Goal: Obtain resource: Download file/media

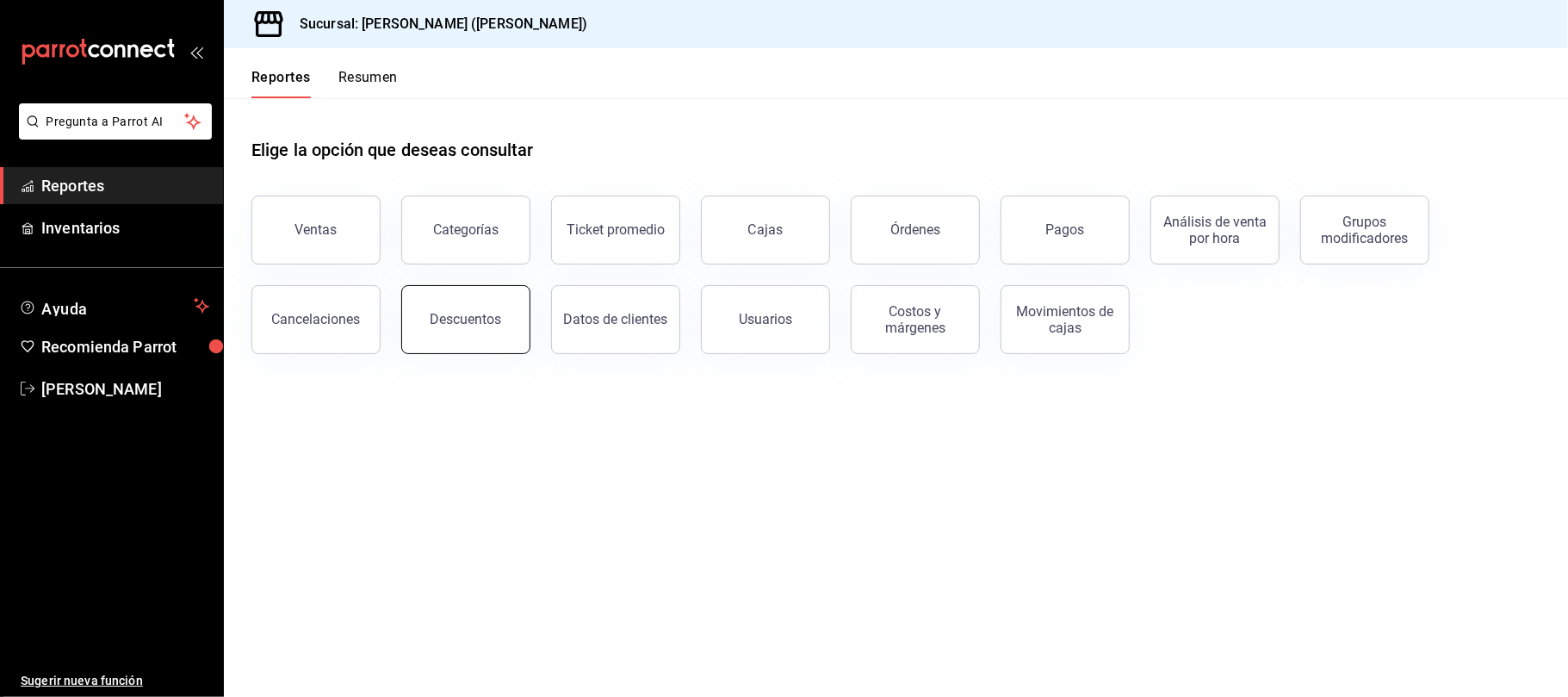
click at [472, 315] on div "Descuentos" at bounding box center [466, 319] width 71 height 16
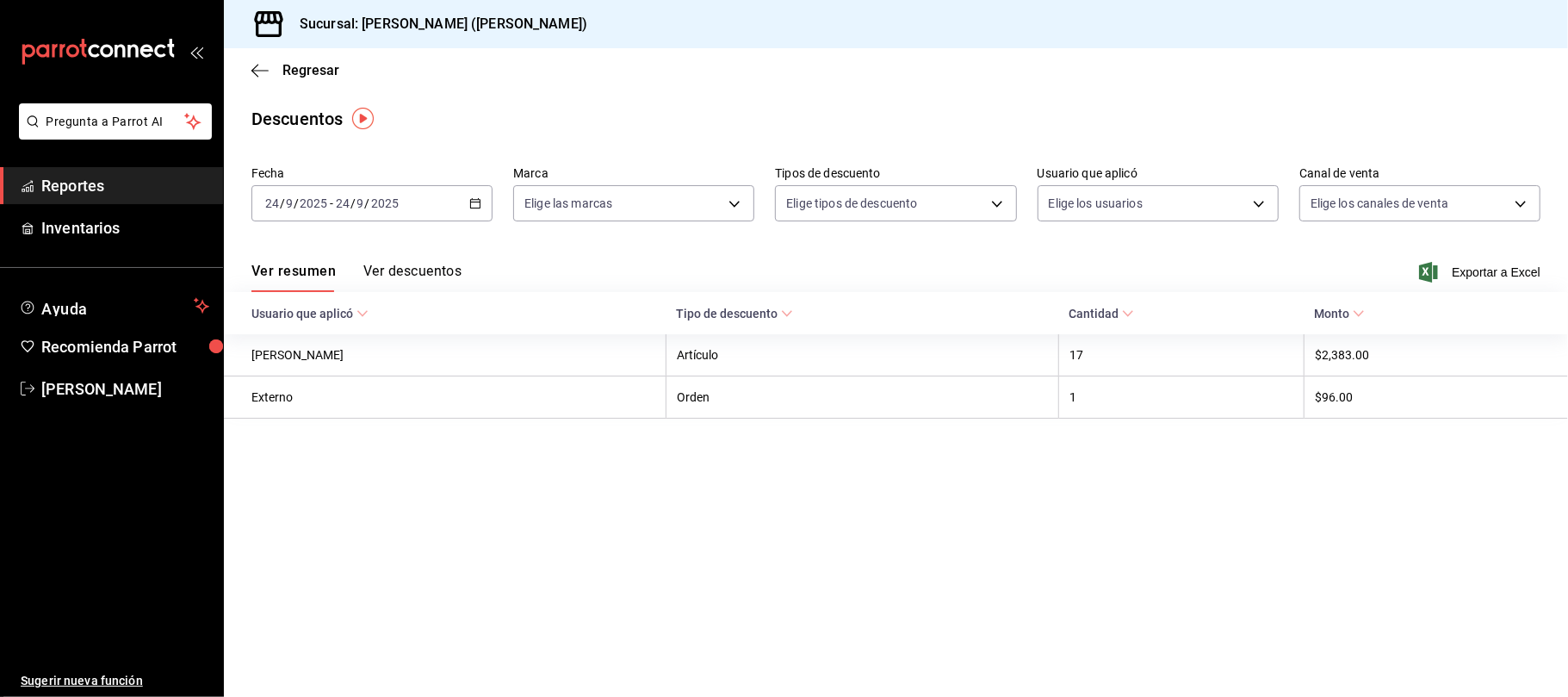
click at [449, 212] on div "[DATE] [DATE] - [DATE] [DATE]" at bounding box center [372, 203] width 241 height 36
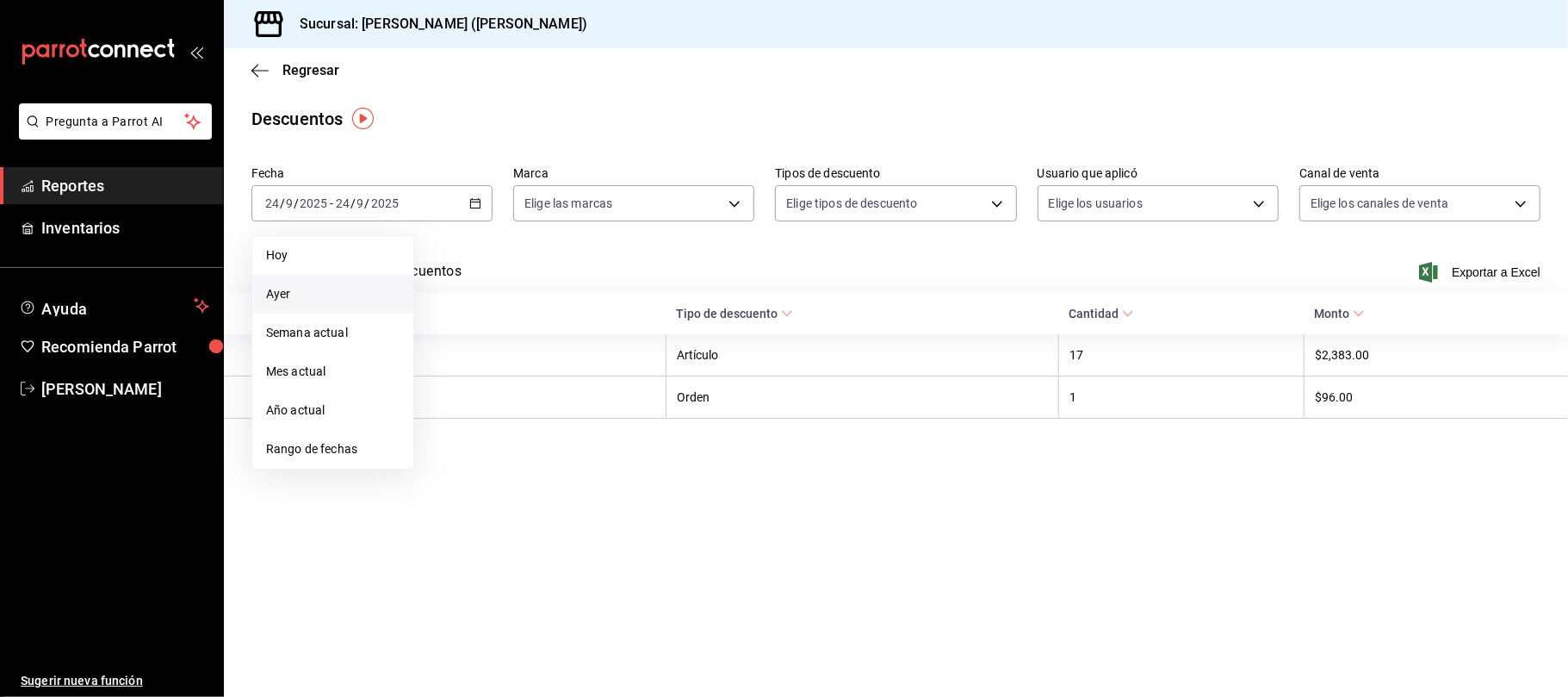
click at [367, 285] on span "Ayer" at bounding box center [333, 294] width 133 height 18
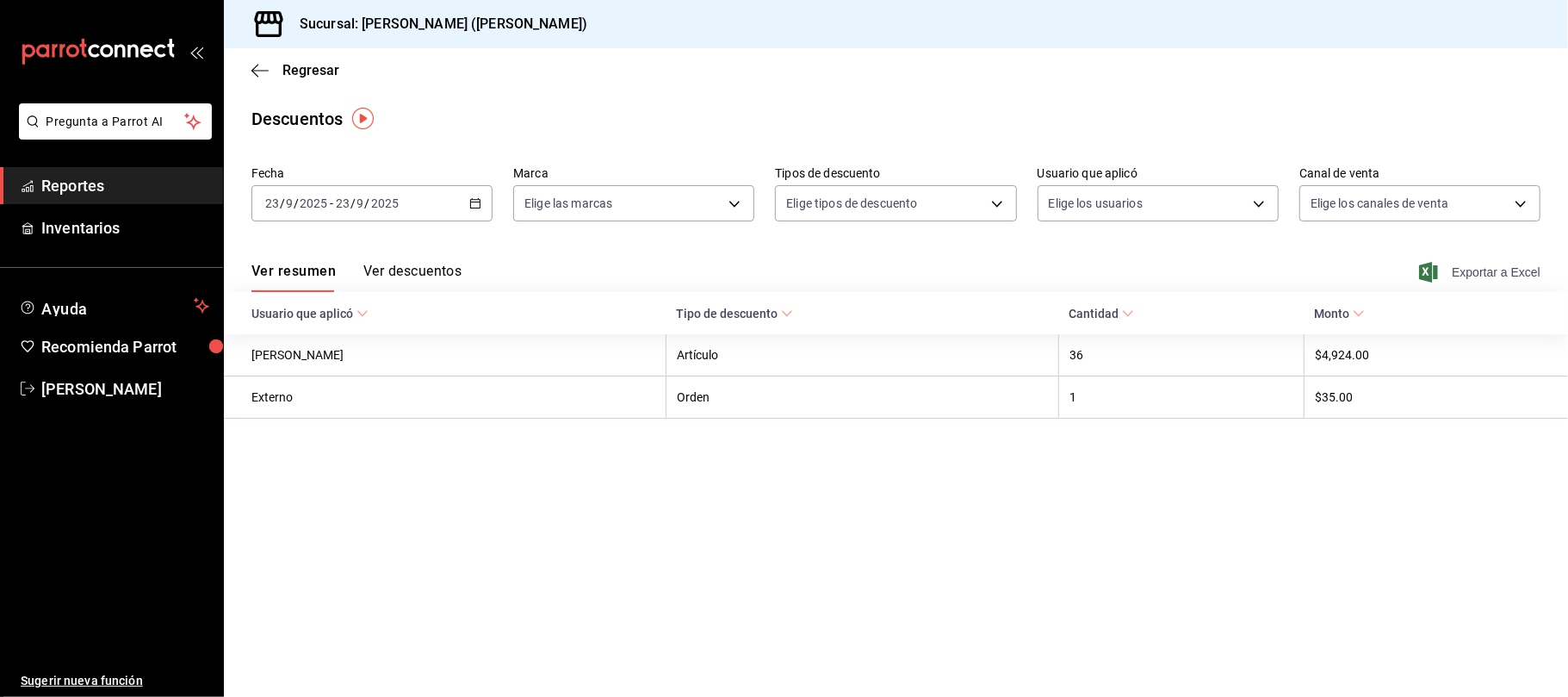
click at [1447, 267] on span "Exportar a Excel" at bounding box center [1482, 272] width 118 height 21
click at [318, 67] on span "Regresar" at bounding box center [310, 70] width 57 height 16
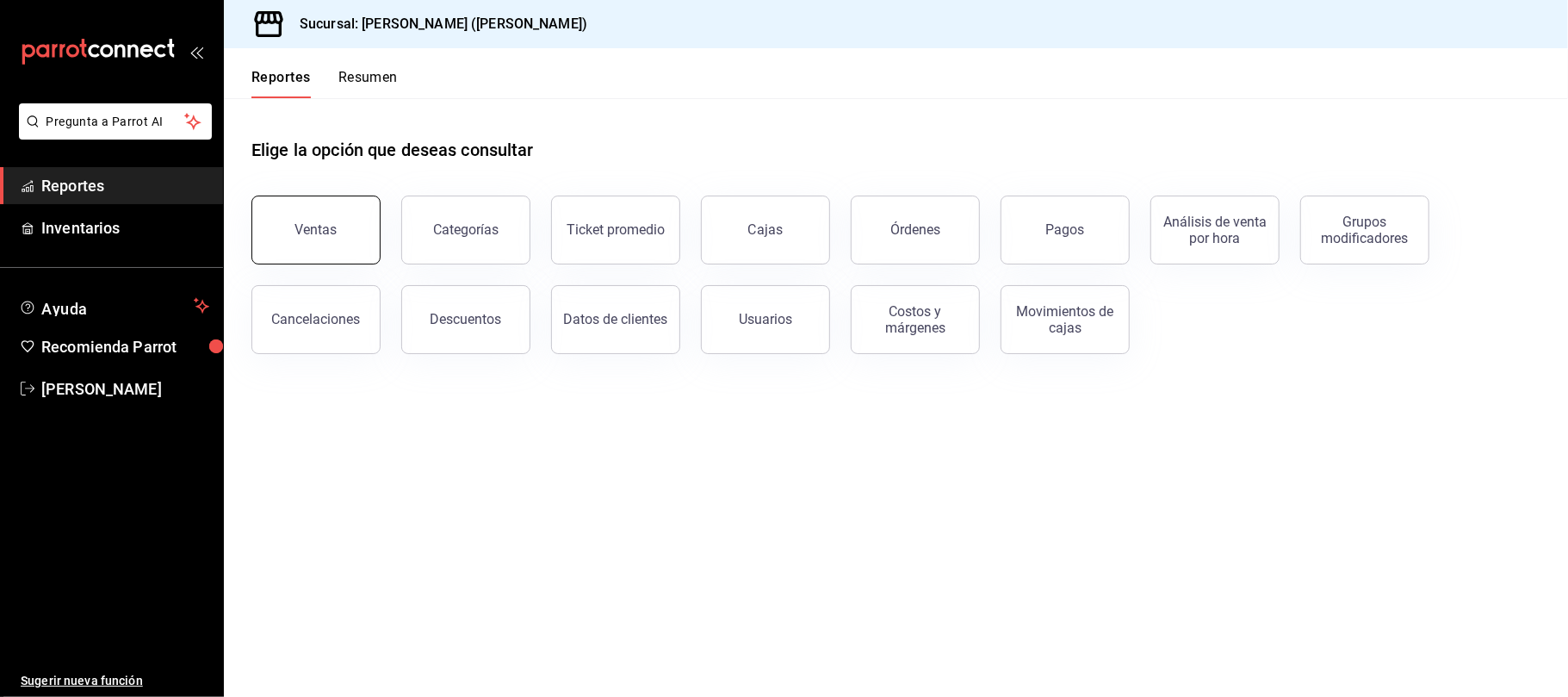
click at [367, 203] on button "Ventas" at bounding box center [317, 229] width 130 height 69
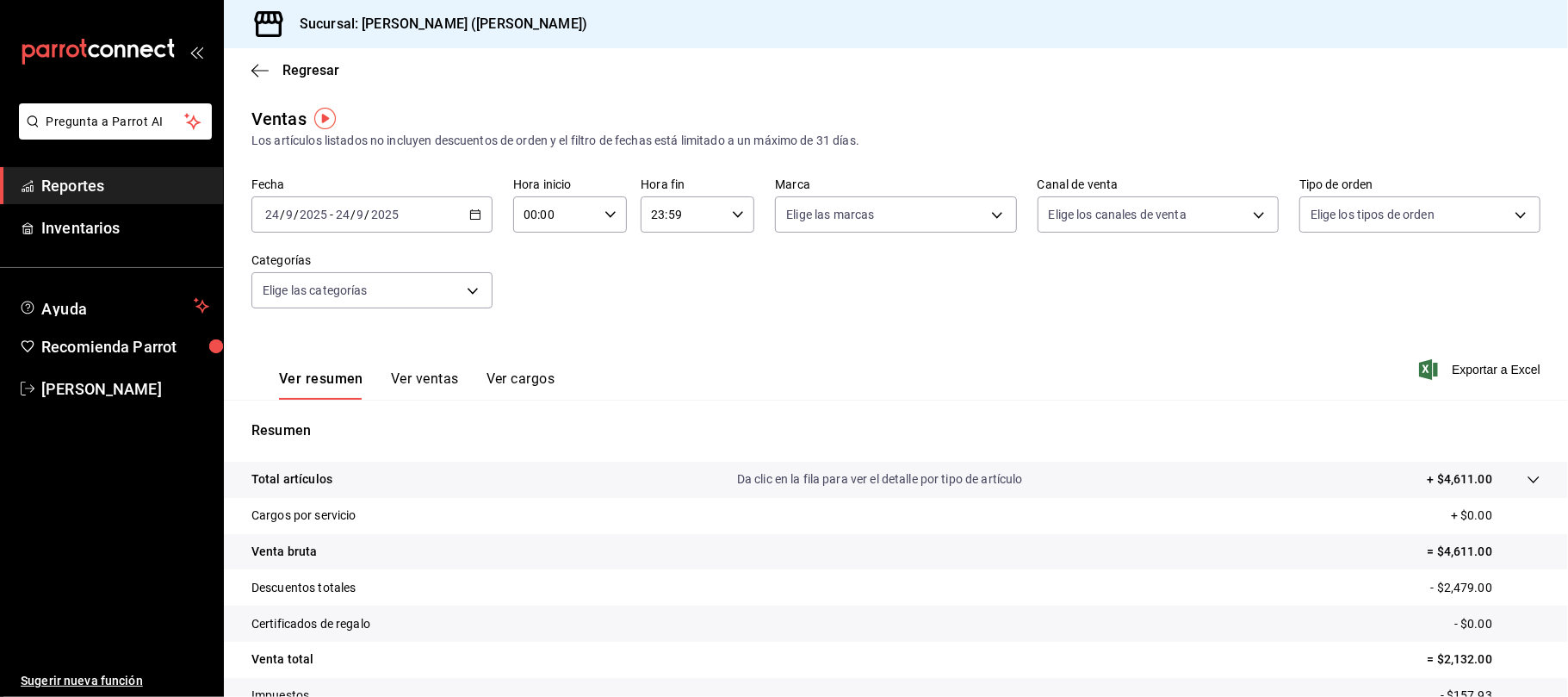
click at [459, 218] on div "[DATE] [DATE] - [DATE] [DATE]" at bounding box center [372, 214] width 241 height 36
click at [366, 299] on span "Ayer" at bounding box center [333, 305] width 133 height 18
click at [307, 70] on span "Regresar" at bounding box center [310, 70] width 57 height 16
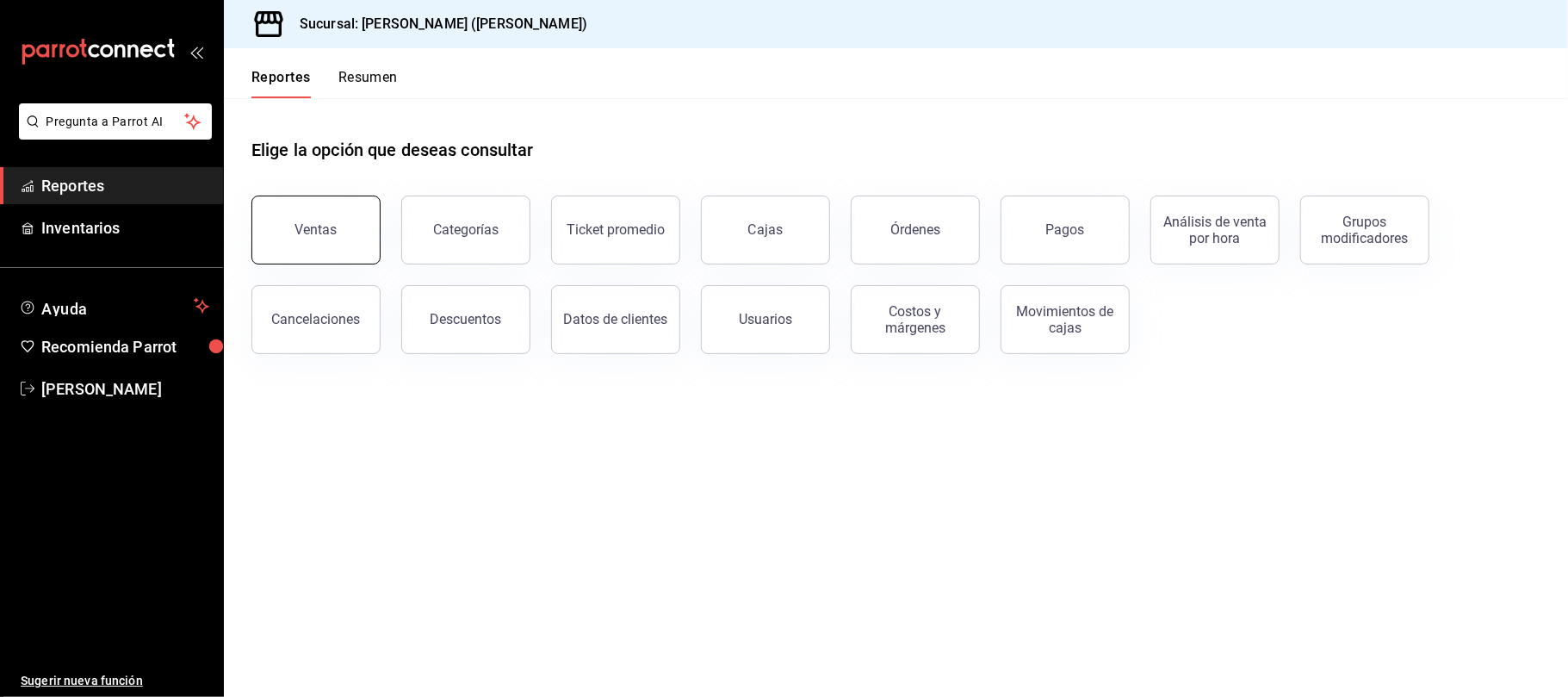
click at [342, 236] on button "Ventas" at bounding box center [317, 229] width 130 height 69
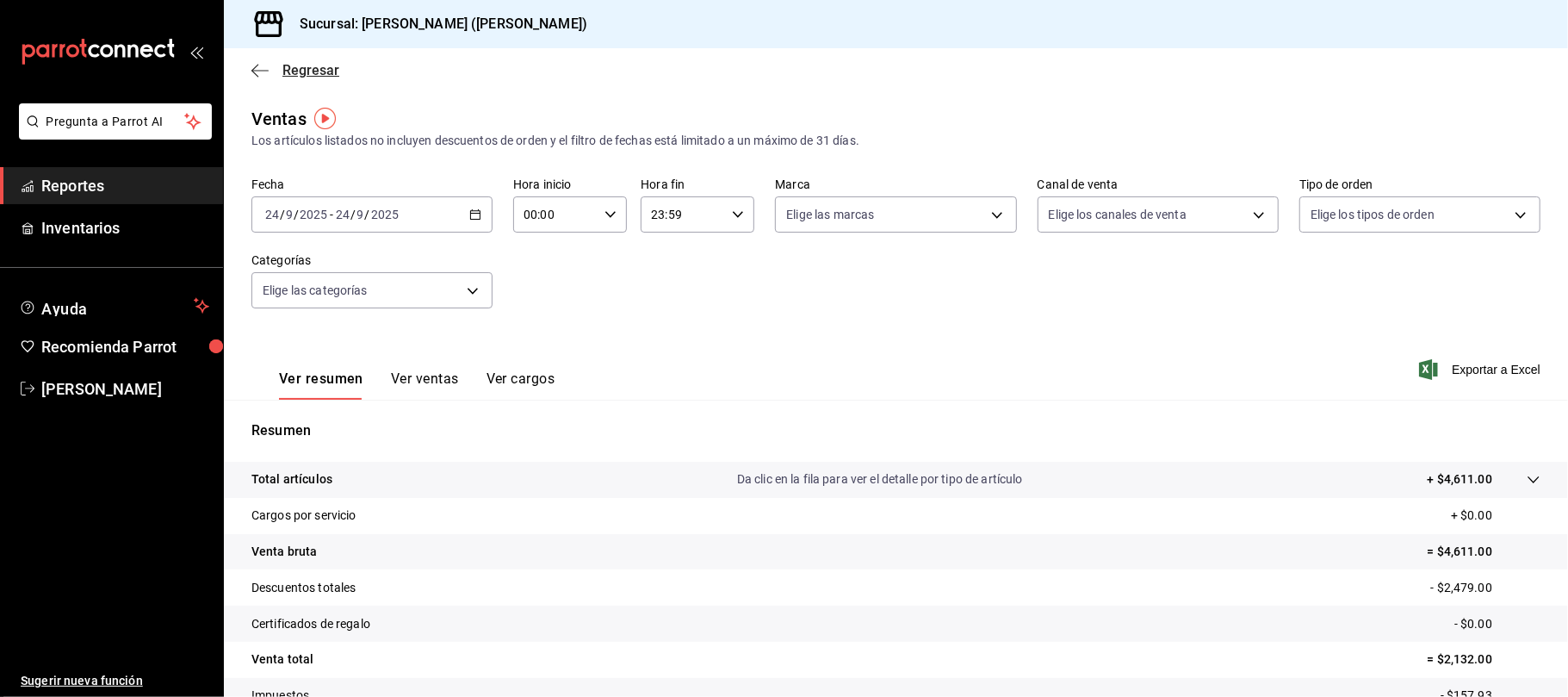
click at [318, 72] on span "Regresar" at bounding box center [310, 70] width 57 height 16
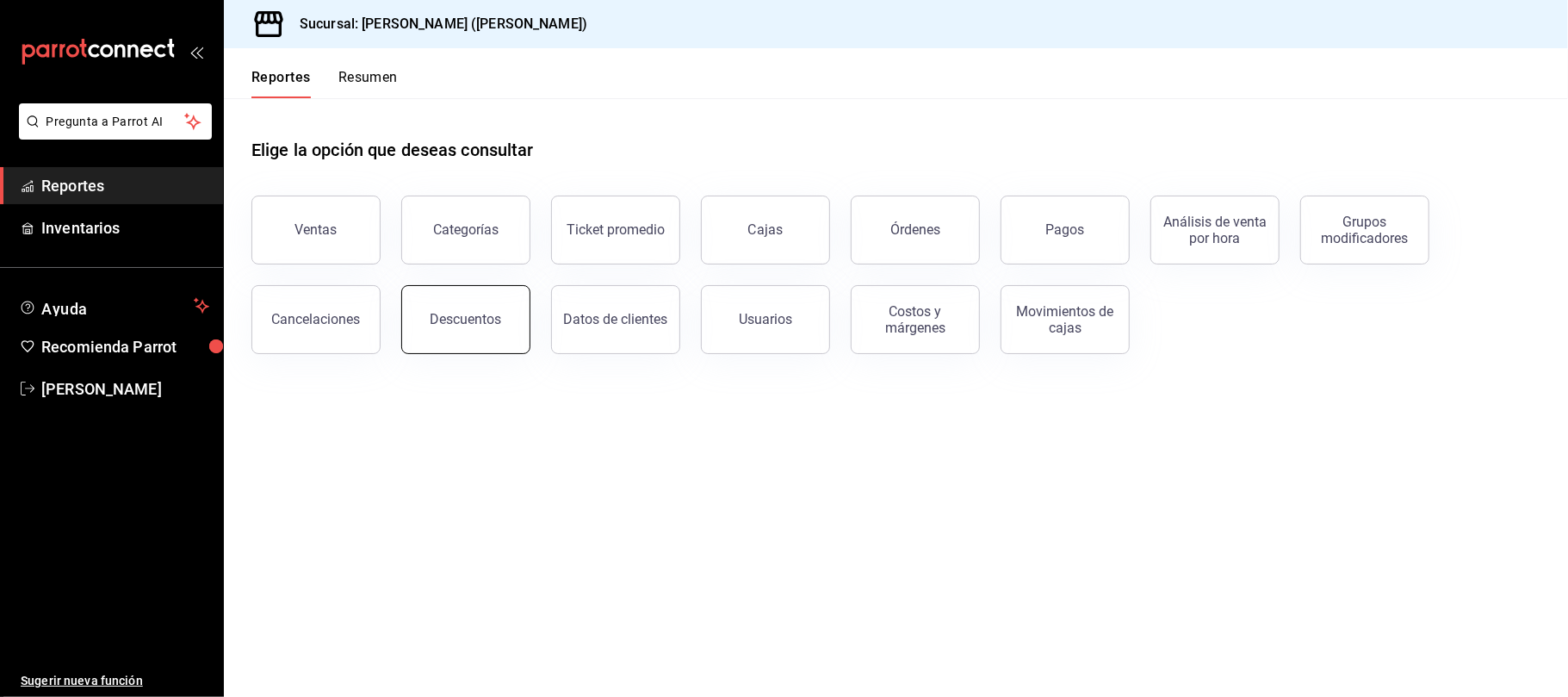
click at [443, 317] on div "Descuentos" at bounding box center [466, 319] width 71 height 16
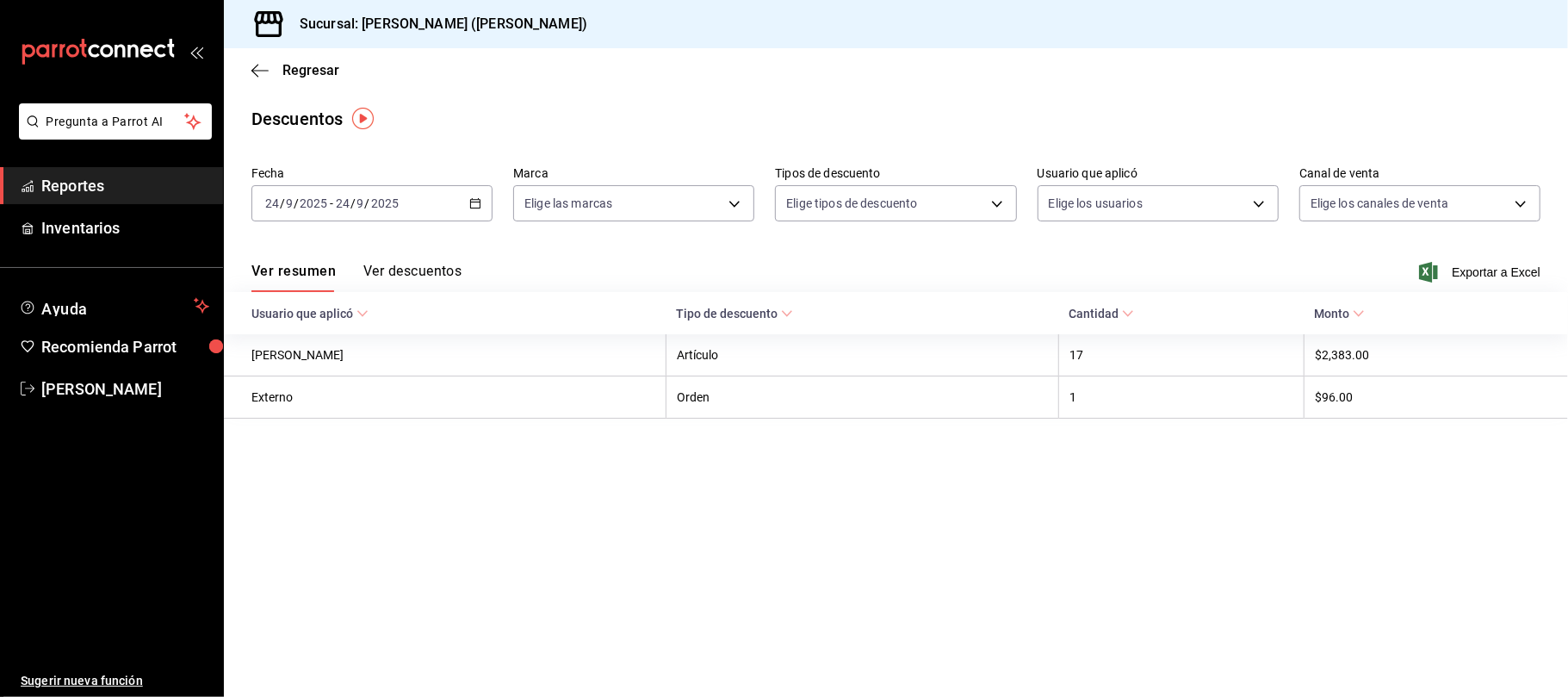
click at [386, 200] on input "2025" at bounding box center [385, 202] width 30 height 13
click at [433, 198] on div "[DATE] [DATE] - [DATE] [DATE]" at bounding box center [372, 203] width 241 height 36
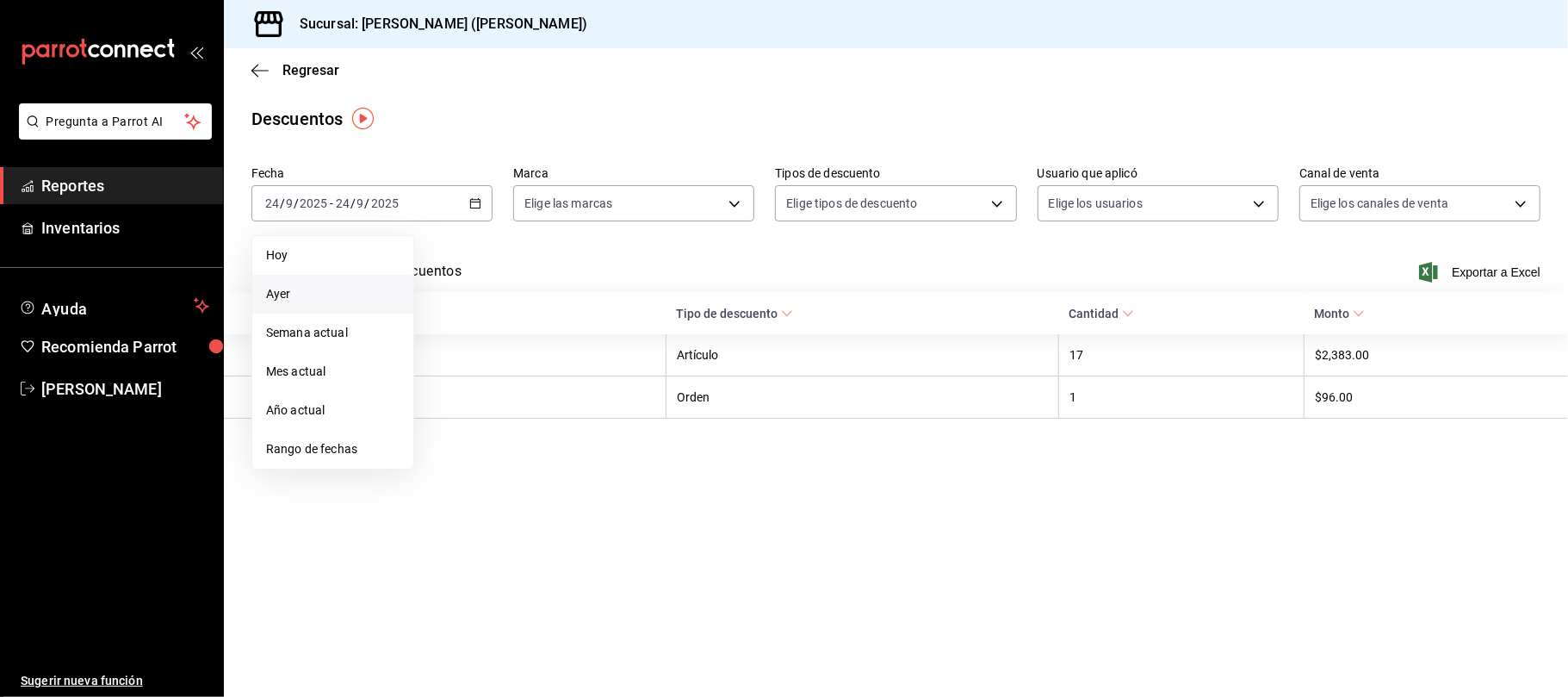
click at [318, 293] on span "Ayer" at bounding box center [333, 294] width 133 height 18
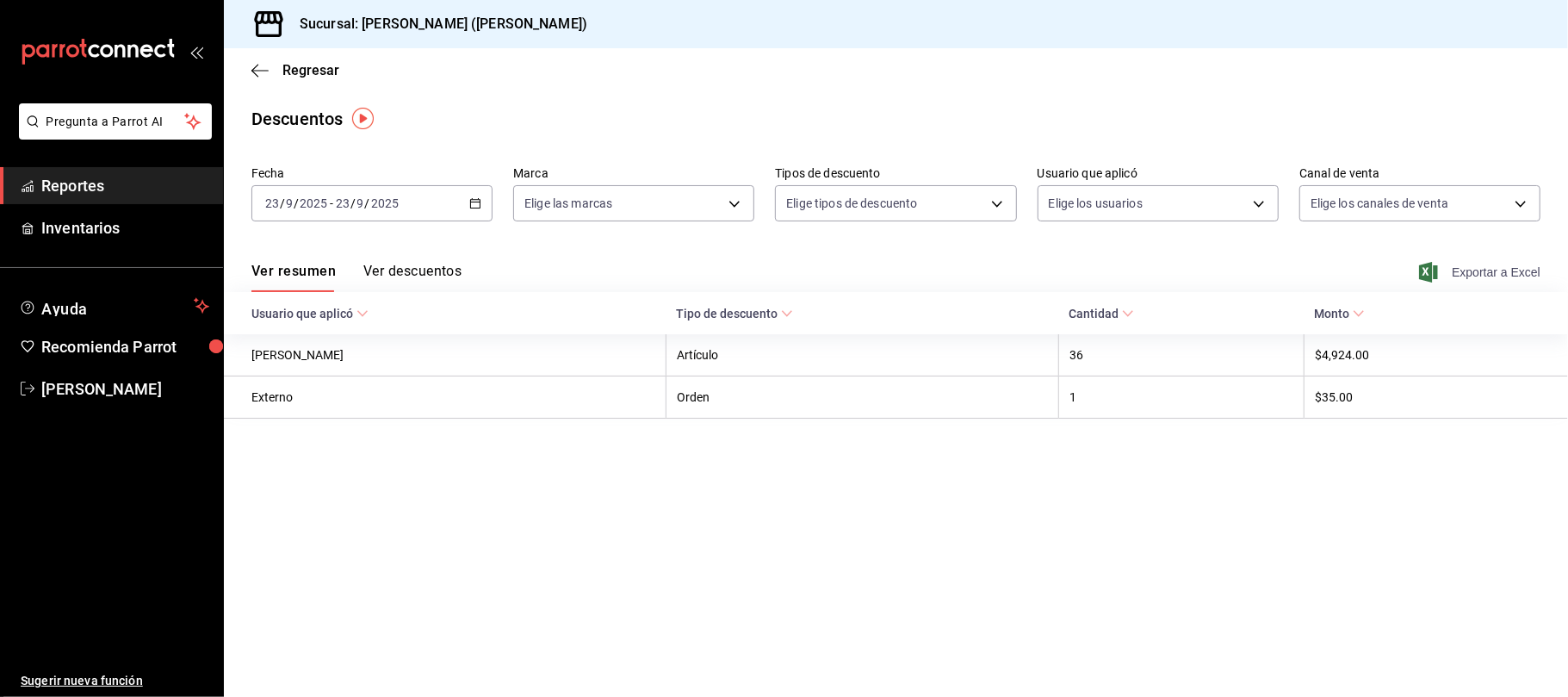
click at [1492, 269] on span "Exportar a Excel" at bounding box center [1482, 272] width 118 height 21
click at [322, 79] on div "Regresar" at bounding box center [896, 70] width 1345 height 44
click at [324, 71] on span "Regresar" at bounding box center [310, 70] width 57 height 16
